Goal: Communication & Community: Answer question/provide support

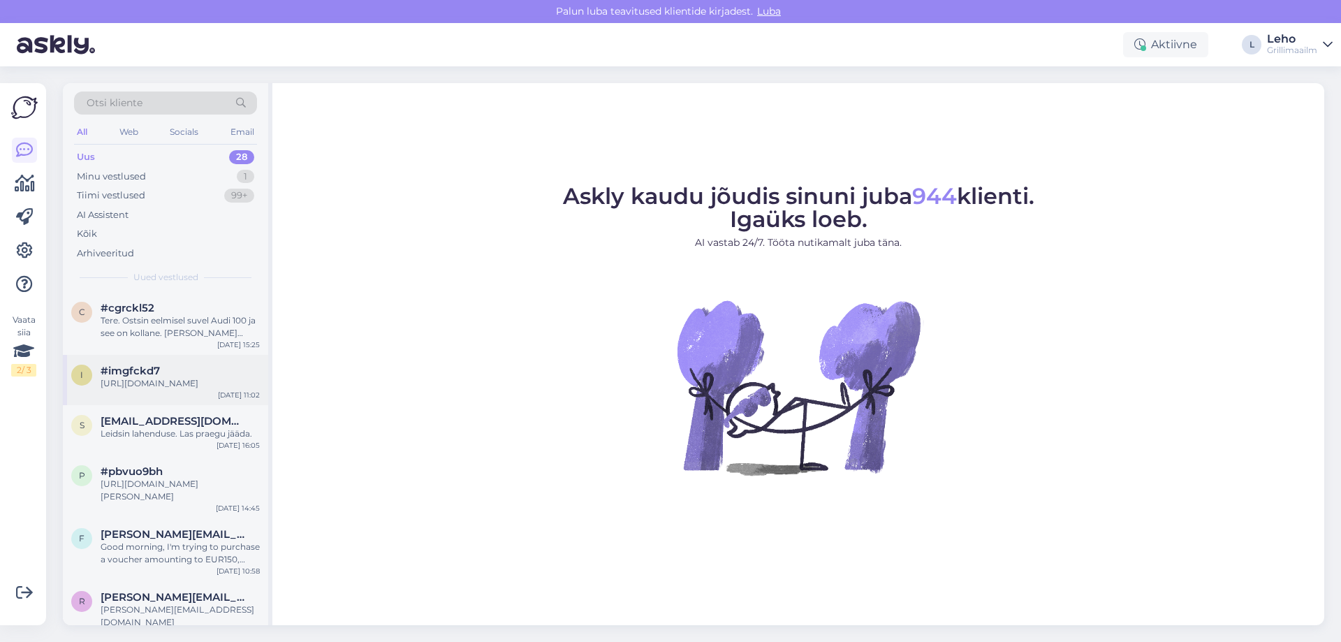
click at [217, 390] on div "[URL][DOMAIN_NAME]" at bounding box center [180, 383] width 159 height 13
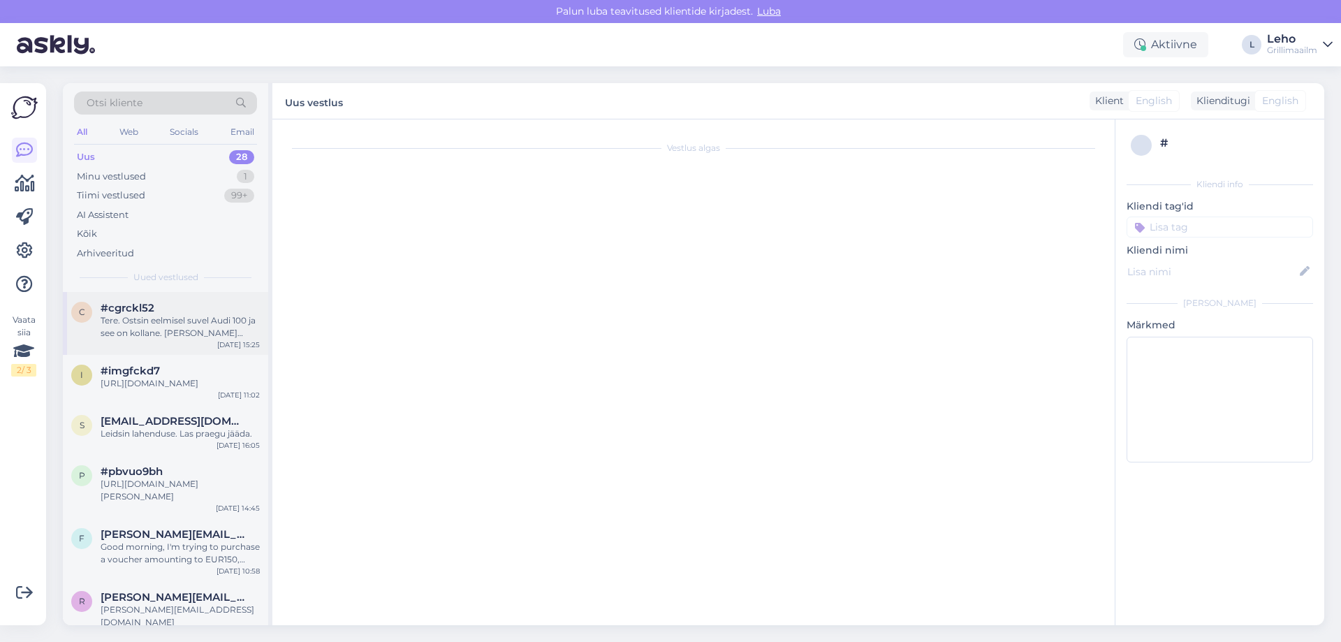
click at [223, 330] on div "Tere. Ostsin eelmisel suvel Audi 100 ja see on kollane. [PERSON_NAME] grillrest…" at bounding box center [180, 326] width 159 height 25
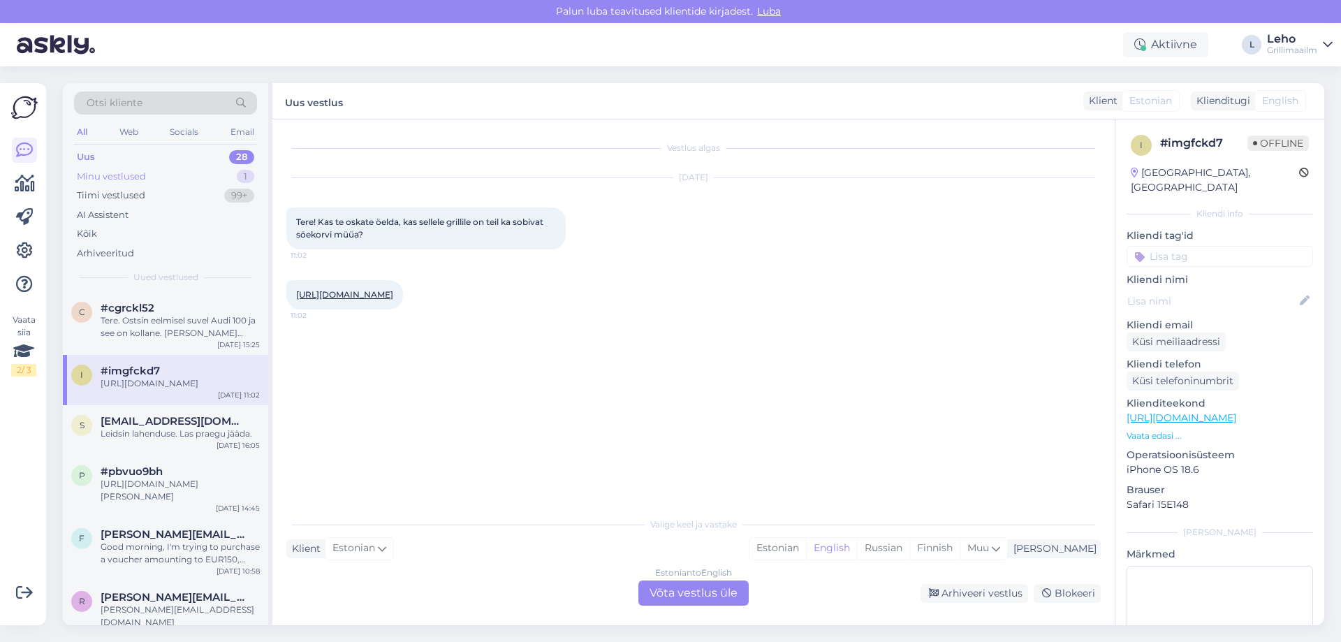
click at [168, 174] on div "Minu vestlused 1" at bounding box center [165, 177] width 183 height 20
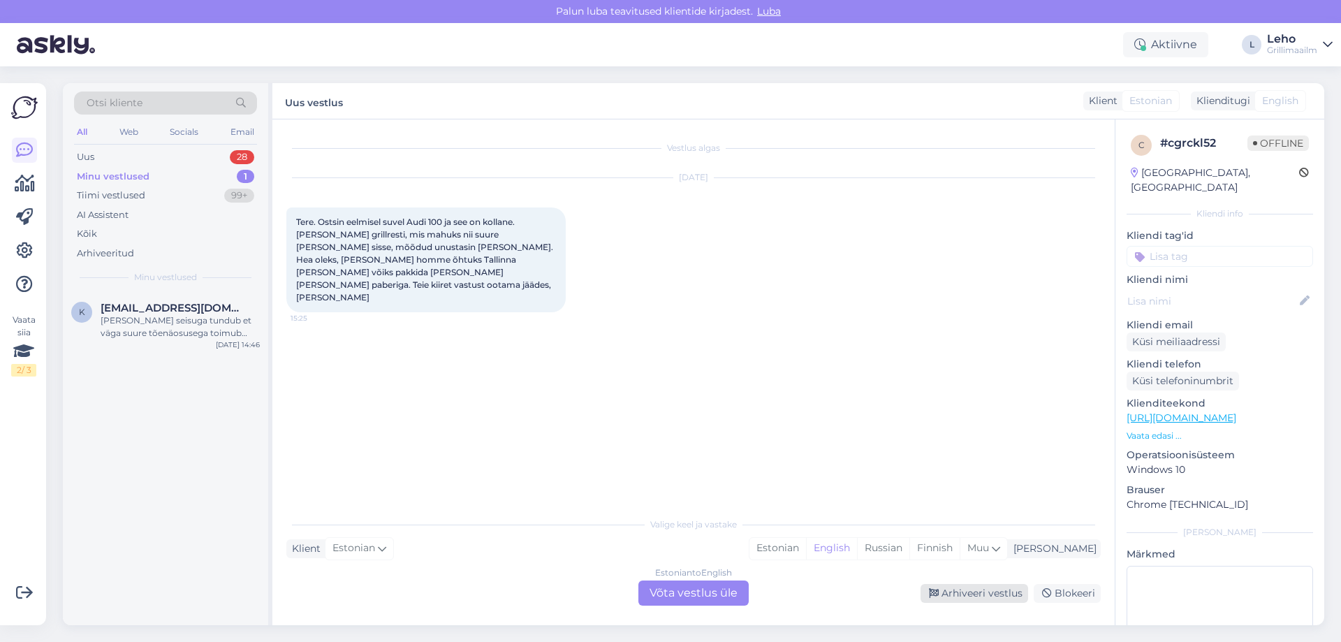
click at [985, 588] on div "Arhiveeri vestlus" at bounding box center [974, 593] width 108 height 19
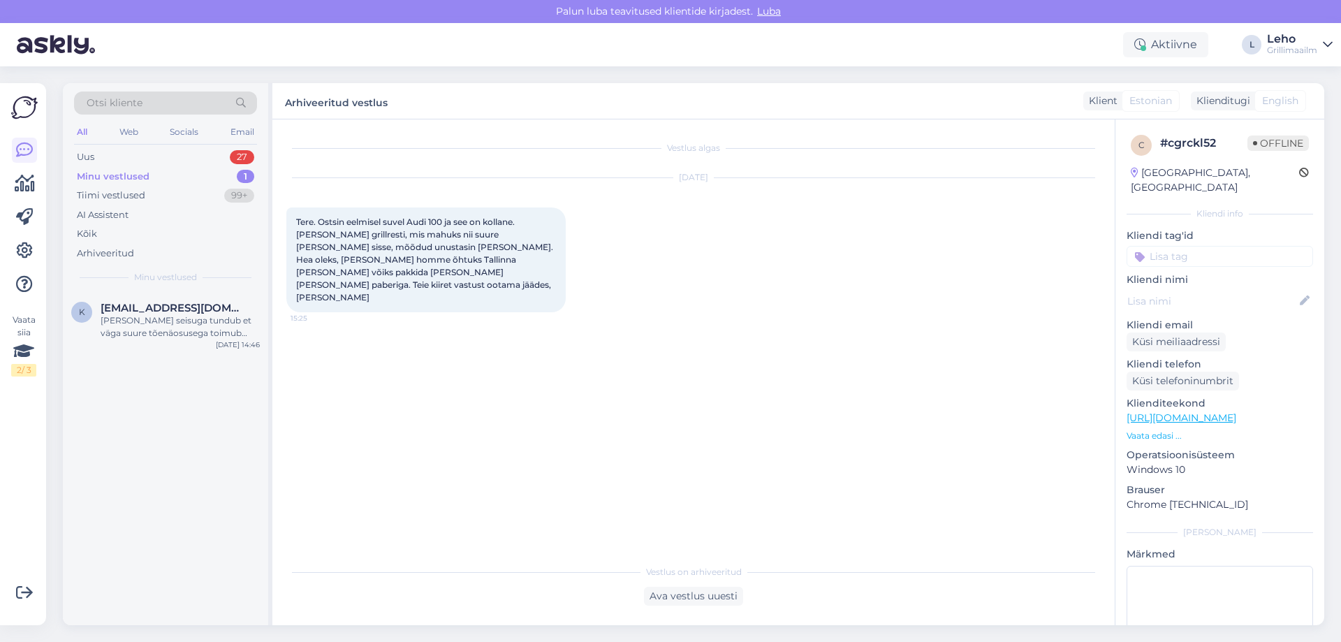
click at [89, 139] on div "All Web Socials Email" at bounding box center [165, 134] width 183 height 22
click at [79, 135] on div "All" at bounding box center [82, 132] width 16 height 18
click at [130, 133] on div "Web" at bounding box center [129, 132] width 24 height 18
click at [85, 164] on div "Uus 21" at bounding box center [165, 157] width 183 height 20
